Goal: Task Accomplishment & Management: Use online tool/utility

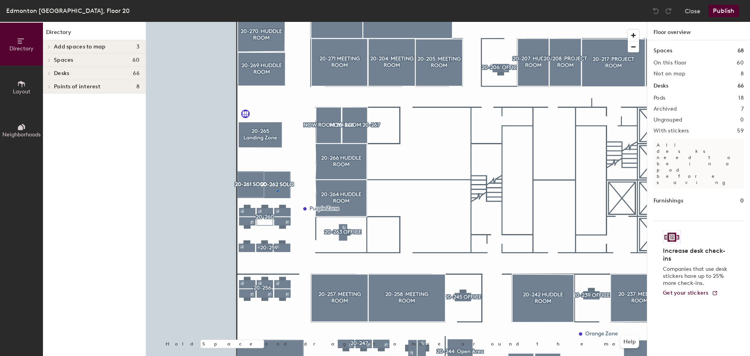
click at [277, 22] on div at bounding box center [396, 22] width 501 height 0
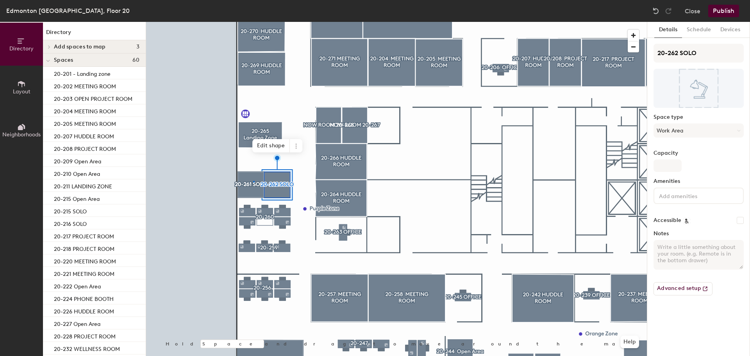
click at [253, 22] on div at bounding box center [396, 22] width 501 height 0
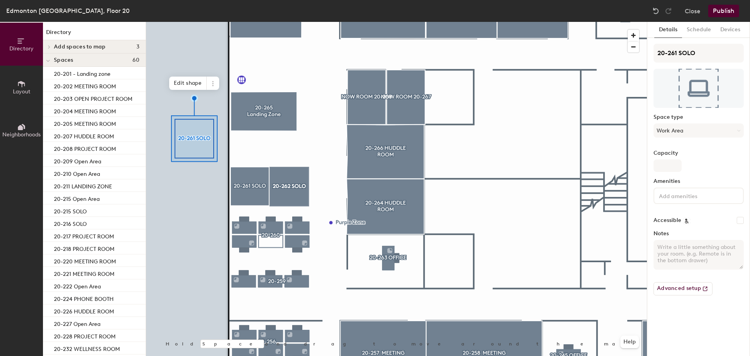
click at [288, 22] on div at bounding box center [396, 22] width 501 height 0
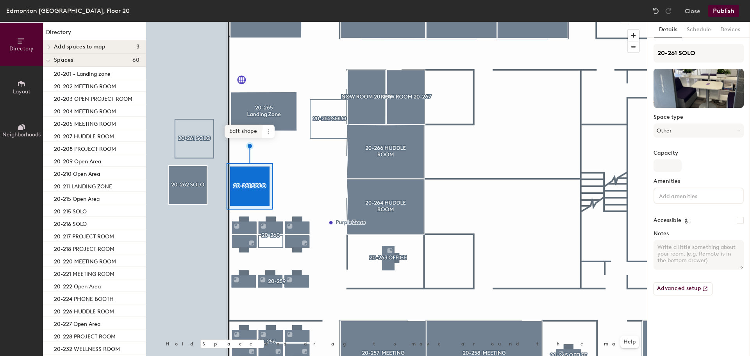
click at [253, 132] on span "Edit shape" at bounding box center [243, 131] width 37 height 13
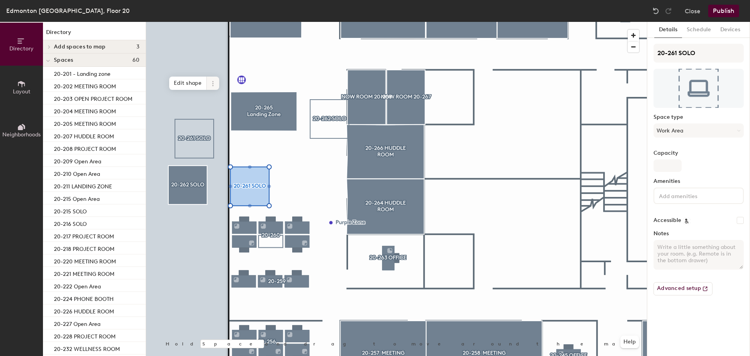
click at [213, 88] on span at bounding box center [213, 83] width 12 height 13
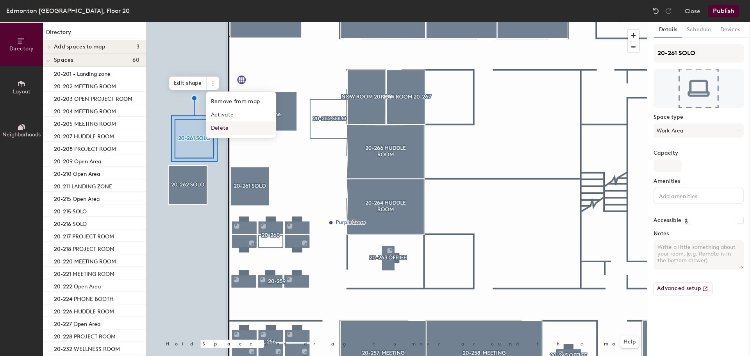
click at [224, 131] on span "Delete" at bounding box center [240, 127] width 69 height 13
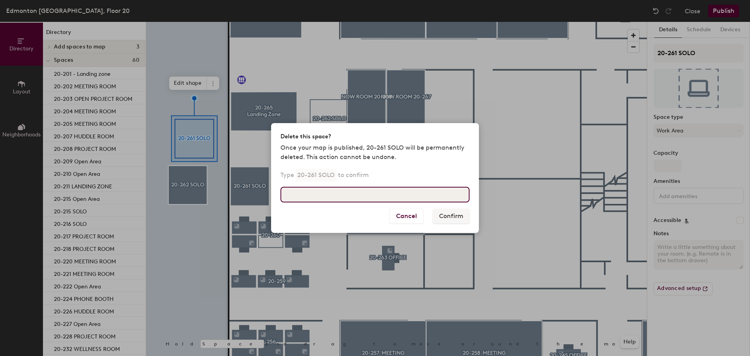
click at [384, 196] on input at bounding box center [374, 195] width 189 height 16
type input "1"
type input "20-261 SOLO"
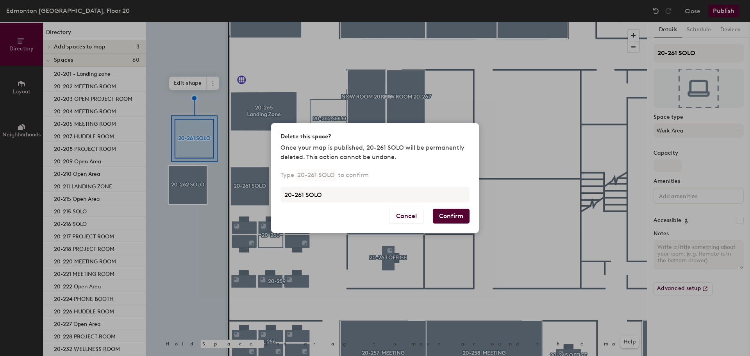
click at [454, 217] on button "Confirm" at bounding box center [451, 215] width 37 height 15
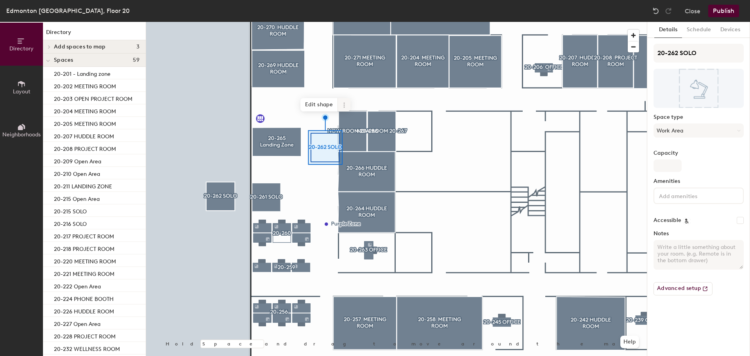
click at [349, 107] on span at bounding box center [344, 104] width 12 height 13
click at [349, 147] on span "Delete" at bounding box center [371, 149] width 69 height 13
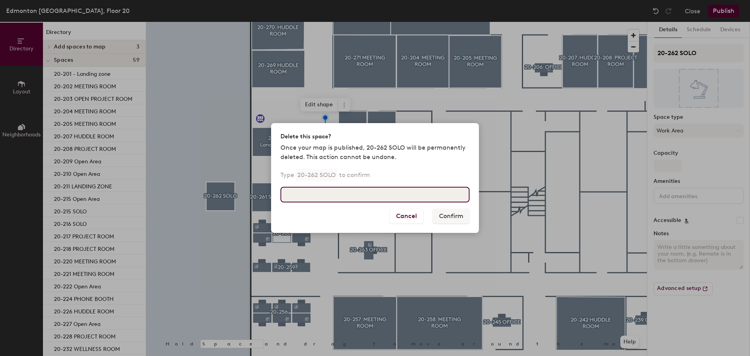
click at [418, 195] on input at bounding box center [374, 195] width 189 height 16
type input "20-262 SOLO"
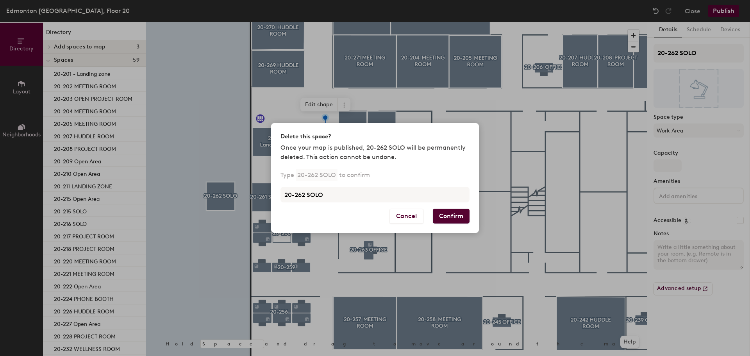
click at [449, 211] on button "Confirm" at bounding box center [451, 215] width 37 height 15
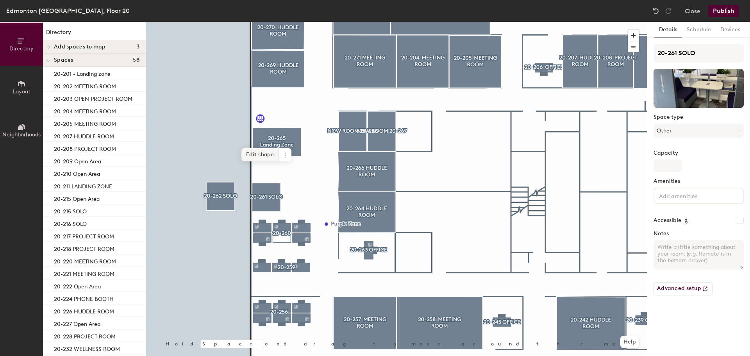
click at [264, 157] on span "Edit shape" at bounding box center [259, 154] width 37 height 13
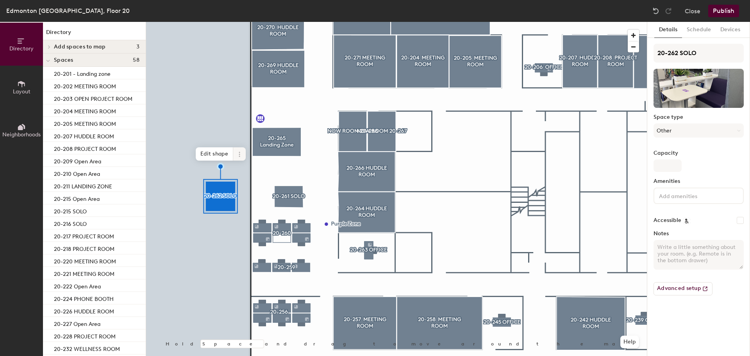
click at [237, 157] on icon at bounding box center [239, 154] width 6 height 6
click at [250, 190] on span "Archive" at bounding box center [267, 185] width 69 height 13
